Goal: Task Accomplishment & Management: Manage account settings

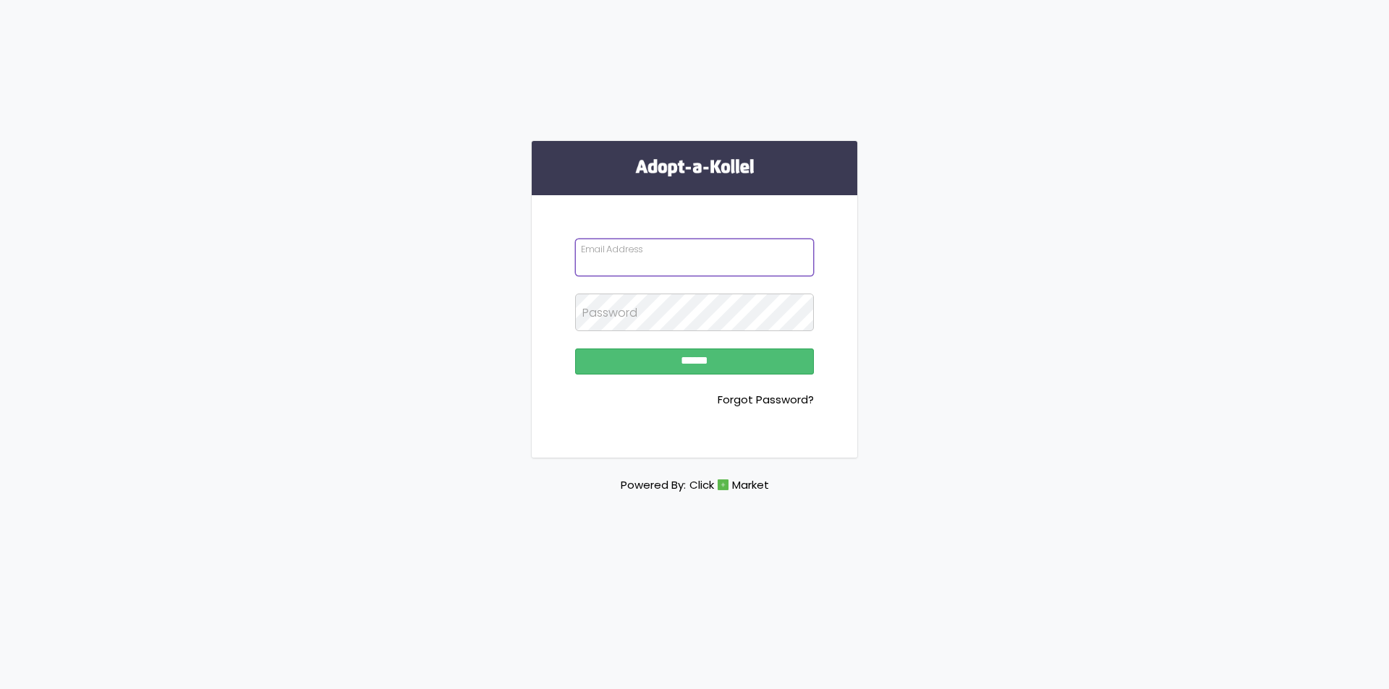
click at [723, 265] on input "Email Address" at bounding box center [694, 258] width 239 height 38
type input "**********"
click at [575, 349] on input "******" at bounding box center [694, 362] width 239 height 26
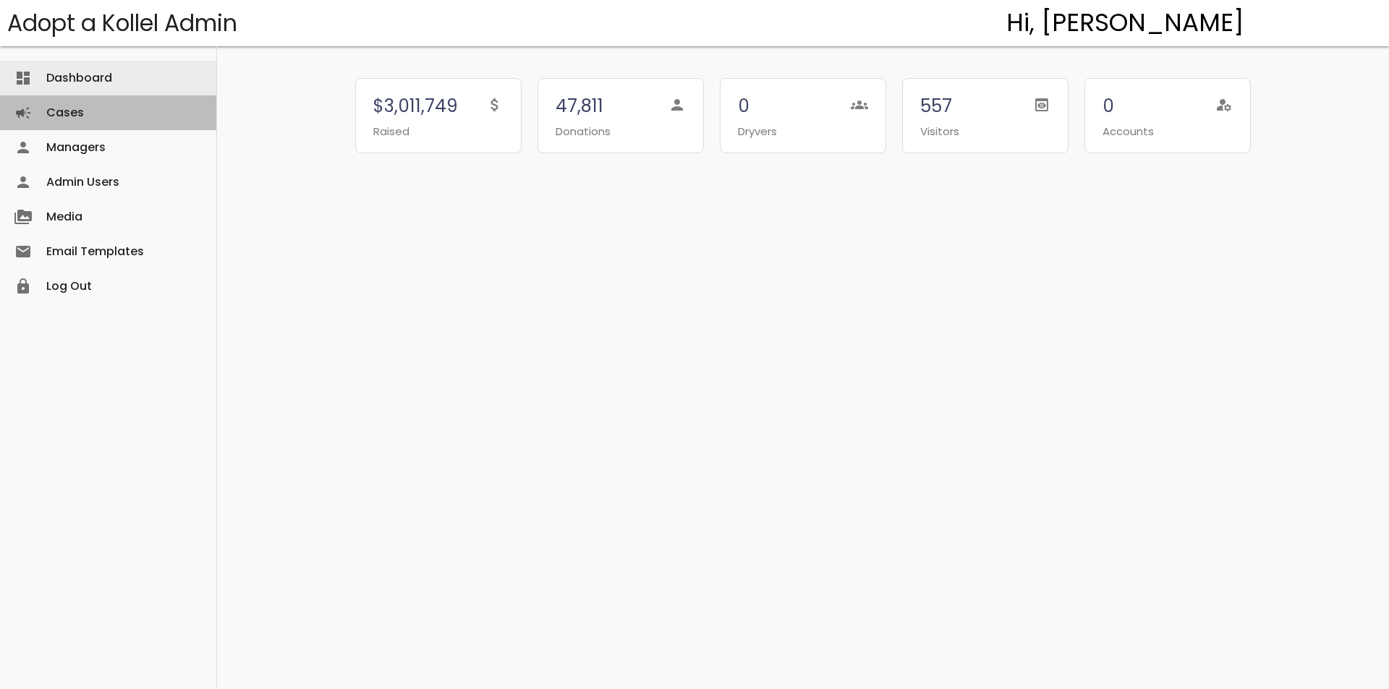
click at [89, 125] on link "Cases campaign" at bounding box center [108, 112] width 216 height 35
